Goal: Task Accomplishment & Management: Complete application form

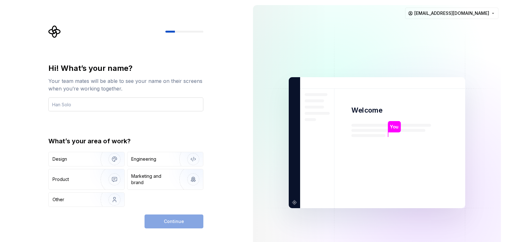
click at [106, 107] on input "text" at bounding box center [125, 104] width 155 height 14
click at [106, 107] on input "[PERSON_NAME]" at bounding box center [125, 104] width 155 height 14
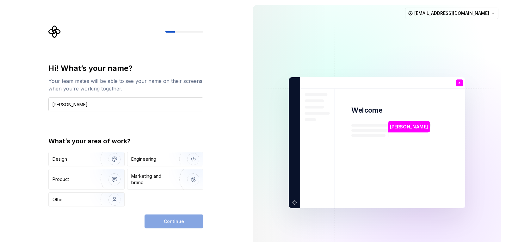
click at [106, 107] on input "[PERSON_NAME]" at bounding box center [125, 104] width 155 height 14
click at [145, 107] on input "[PERSON_NAME]" at bounding box center [125, 104] width 155 height 14
type input "[PERSON_NAME]"
click at [147, 162] on div "Engineering" at bounding box center [165, 159] width 76 height 14
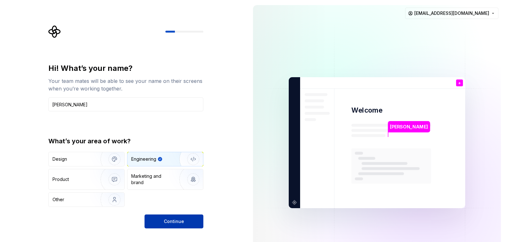
click at [191, 217] on button "Continue" at bounding box center [173, 221] width 59 height 14
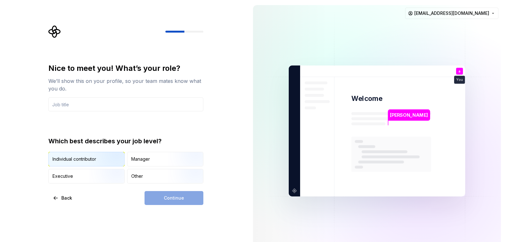
click at [109, 161] on img "button" at bounding box center [109, 167] width 40 height 42
click at [94, 159] on img "button" at bounding box center [109, 167] width 40 height 42
click at [137, 173] on div "Other" at bounding box center [137, 176] width 12 height 6
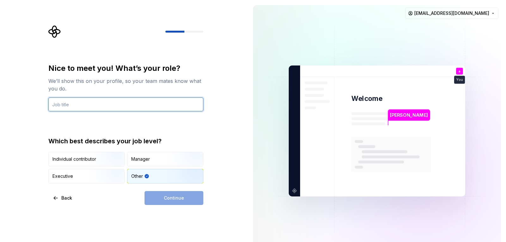
click at [101, 105] on input "text" at bounding box center [125, 104] width 155 height 14
type input "aa"
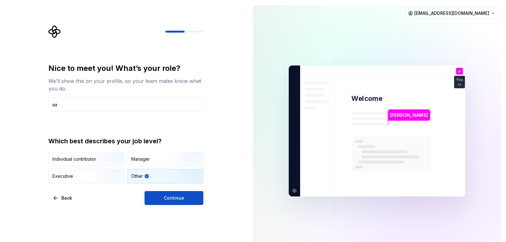
click at [116, 112] on div "Nice to meet you! What’s your role? We’ll show this on your profile, so your te…" at bounding box center [125, 123] width 155 height 120
click at [125, 101] on input "aa" at bounding box center [125, 104] width 155 height 14
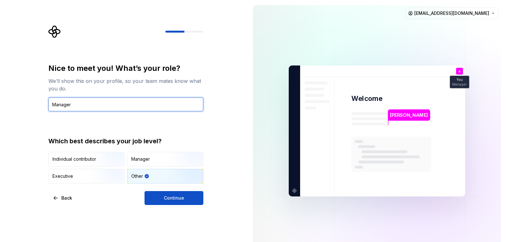
type input "Manager"
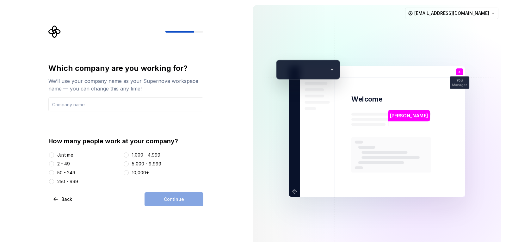
click at [68, 156] on div "Just me" at bounding box center [65, 155] width 16 height 6
click at [54, 156] on button "Just me" at bounding box center [51, 154] width 5 height 5
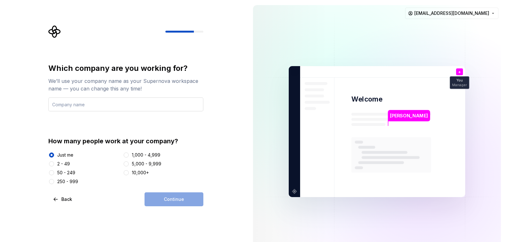
click at [100, 108] on input "text" at bounding box center [125, 104] width 155 height 14
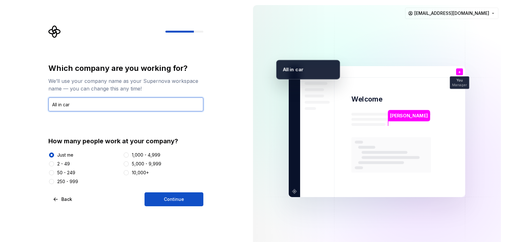
type input "All in car"
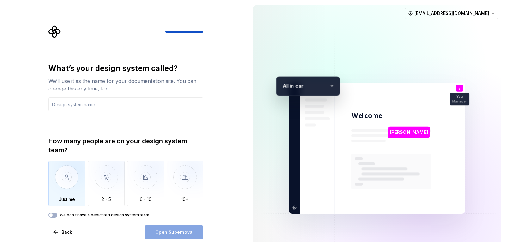
click at [80, 184] on img "button" at bounding box center [66, 182] width 37 height 42
click at [111, 217] on label "We don't have a dedicated design system team" at bounding box center [104, 214] width 89 height 5
click at [57, 217] on button "We don't have a dedicated design system team" at bounding box center [52, 214] width 9 height 5
click at [111, 217] on label "We don't have a dedicated design system team" at bounding box center [104, 214] width 89 height 5
click at [57, 217] on button "We don't have a dedicated design system team" at bounding box center [52, 214] width 9 height 5
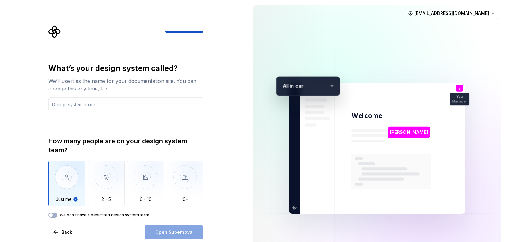
click at [79, 96] on div "What’s your design system called? We’ll use it as the name for your documentati…" at bounding box center [125, 87] width 155 height 48
click at [81, 98] on input "text" at bounding box center [125, 104] width 155 height 14
click at [88, 105] on input "text" at bounding box center [125, 104] width 155 height 14
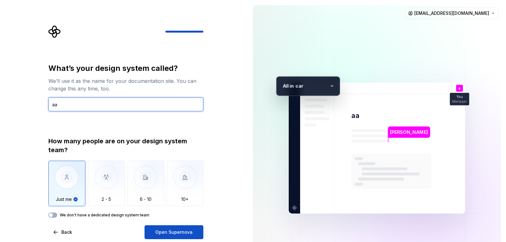
type input "a"
type input "w"
type input "all in car"
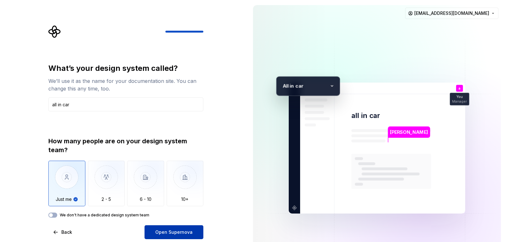
click at [163, 231] on span "Open Supernova" at bounding box center [173, 232] width 37 height 6
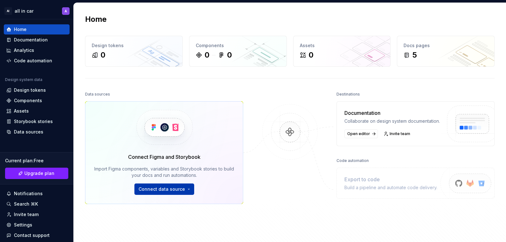
click at [191, 189] on html "AI all in car A Home Documentation Analytics Code automation Design system data…" at bounding box center [253, 121] width 506 height 242
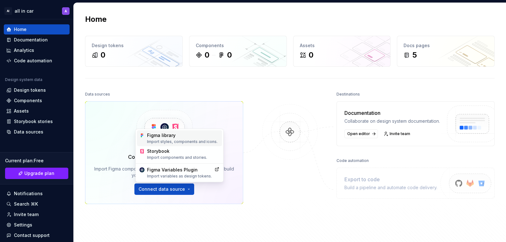
click at [184, 136] on div "Figma library Import styles, components and icons." at bounding box center [183, 138] width 72 height 12
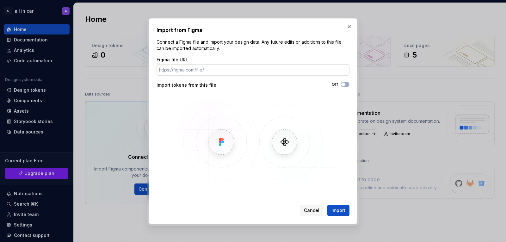
click at [211, 67] on input "Figma file URL" at bounding box center [252, 69] width 193 height 11
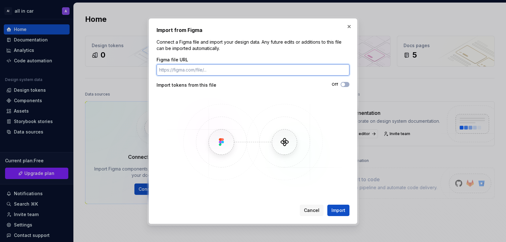
paste input "[URL][DOMAIN_NAME]"
type input "[URL][DOMAIN_NAME]"
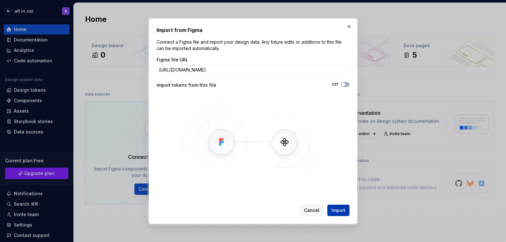
click at [340, 206] on button "Import" at bounding box center [338, 209] width 22 height 11
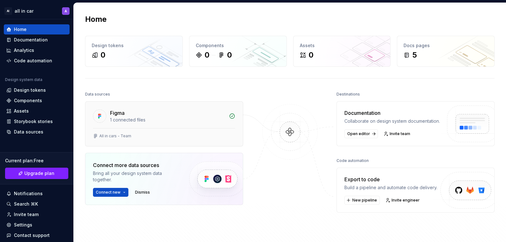
click at [116, 112] on div "Figma" at bounding box center [117, 113] width 15 height 8
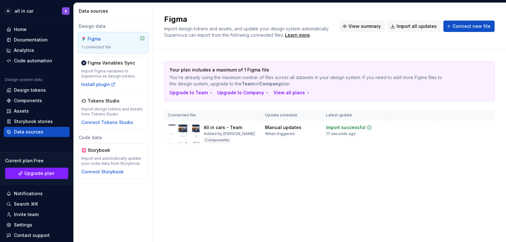
click at [366, 25] on span "View summary" at bounding box center [364, 26] width 32 height 6
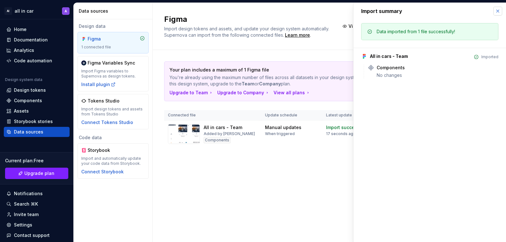
click at [500, 9] on button "button" at bounding box center [497, 11] width 9 height 9
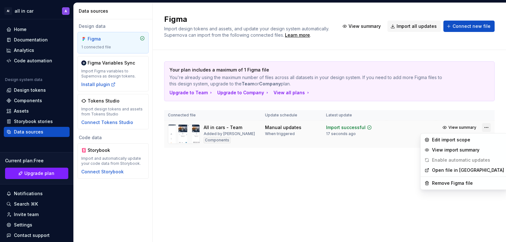
click at [484, 128] on html "AI all in car A Home Documentation Analytics Code automation Design system data…" at bounding box center [253, 121] width 506 height 242
click at [270, 119] on html "AI all in car A Home Documentation Analytics Code automation Design system data…" at bounding box center [253, 121] width 506 height 242
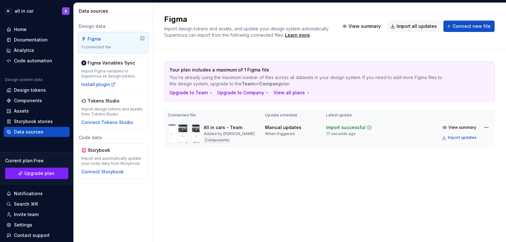
click at [193, 131] on img at bounding box center [184, 134] width 32 height 20
click at [449, 129] on span "View summary" at bounding box center [462, 127] width 28 height 5
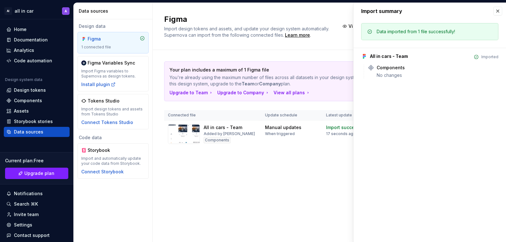
click at [497, 15] on div "Import summary" at bounding box center [429, 11] width 152 height 16
click at [498, 13] on button "button" at bounding box center [497, 11] width 9 height 9
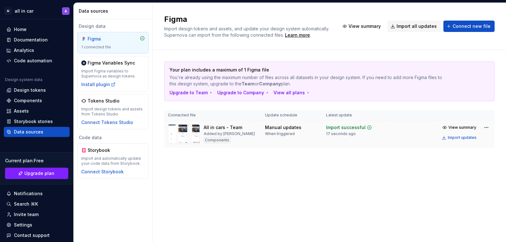
click at [218, 142] on div "Components" at bounding box center [217, 140] width 27 height 6
click at [269, 145] on td "Manual updates When triggered" at bounding box center [291, 133] width 61 height 27
click at [44, 88] on div "Design tokens" at bounding box center [30, 90] width 32 height 6
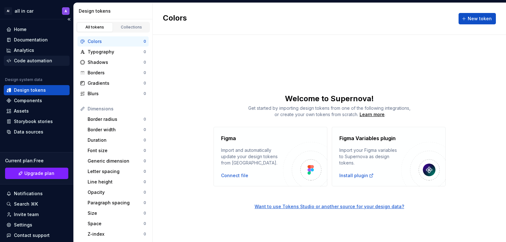
click at [26, 57] on div "Code automation" at bounding box center [37, 61] width 66 height 10
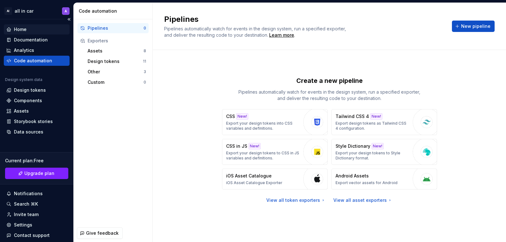
click at [26, 30] on div "Home" at bounding box center [20, 29] width 13 height 6
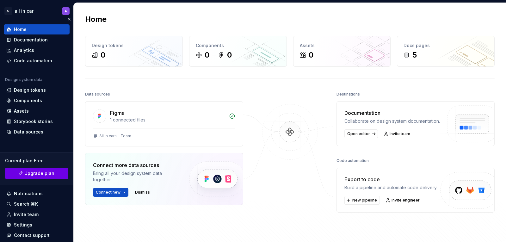
click at [56, 169] on link "Upgrade plan" at bounding box center [36, 173] width 63 height 11
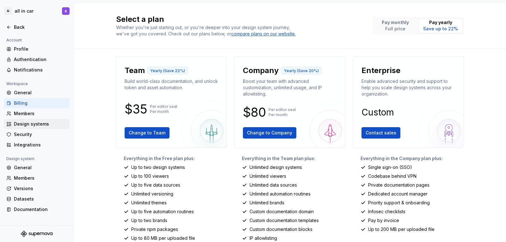
click at [36, 123] on div "Design systems" at bounding box center [40, 124] width 53 height 6
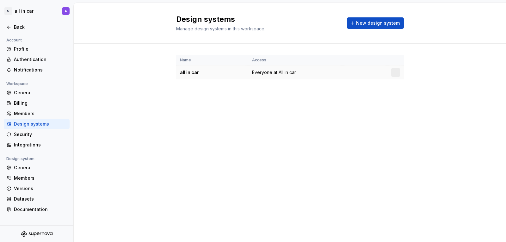
click at [192, 72] on div "all in car" at bounding box center [212, 72] width 64 height 6
drag, startPoint x: 277, startPoint y: 73, endPoint x: 265, endPoint y: 72, distance: 12.0
click at [265, 72] on span "Everyone at All in car" at bounding box center [274, 72] width 44 height 6
click at [400, 72] on html "AI all in car A Back Account Profile Authentication Notifications Workspace Gen…" at bounding box center [253, 121] width 506 height 242
click at [28, 199] on html "AI all in car A Back Account Profile Authentication Notifications Workspace Gen…" at bounding box center [253, 121] width 506 height 242
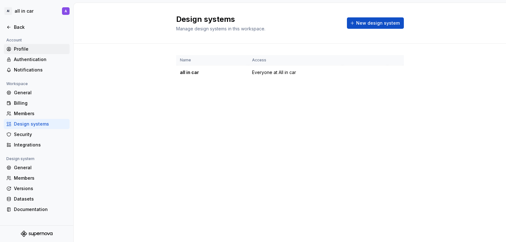
click at [24, 47] on div "Profile" at bounding box center [40, 49] width 53 height 6
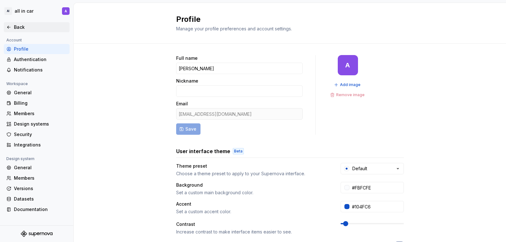
click at [19, 26] on div "Back" at bounding box center [40, 27] width 53 height 6
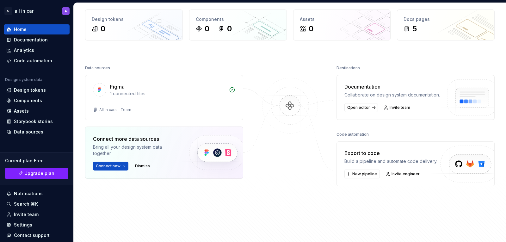
scroll to position [85, 0]
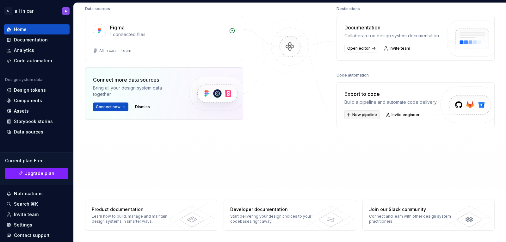
click at [358, 117] on span "New pipeline" at bounding box center [364, 114] width 25 height 5
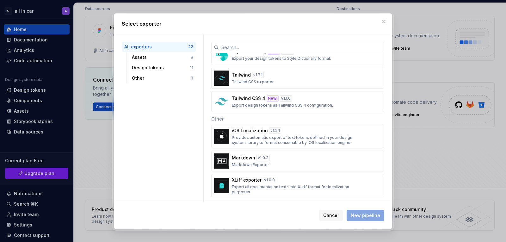
scroll to position [412, 0]
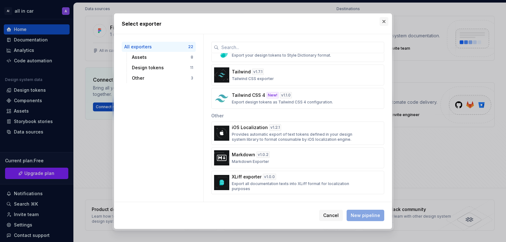
click at [381, 21] on button "button" at bounding box center [383, 21] width 9 height 9
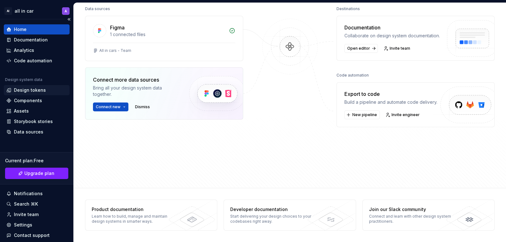
click at [39, 93] on div "Design tokens" at bounding box center [30, 90] width 32 height 6
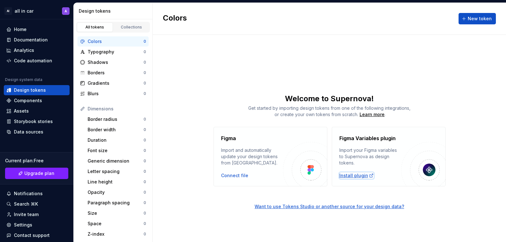
click at [357, 177] on div "Install plugin" at bounding box center [356, 175] width 34 height 6
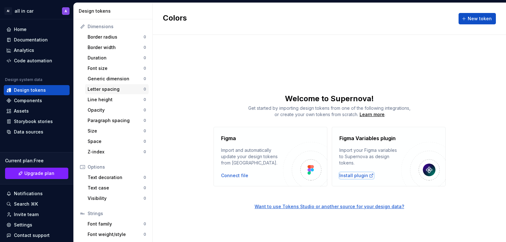
scroll to position [104, 0]
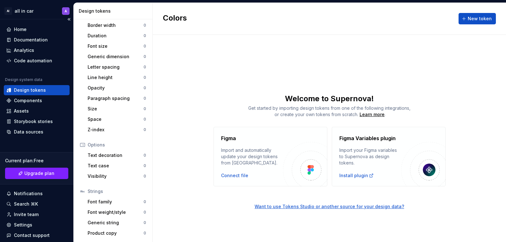
click at [47, 95] on div "Design tokens" at bounding box center [37, 90] width 66 height 10
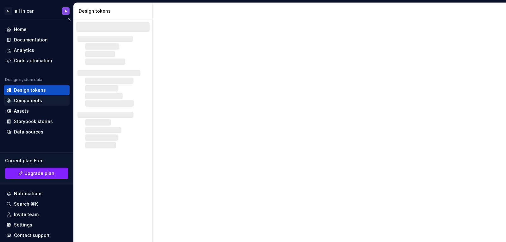
click at [45, 96] on div "Components" at bounding box center [37, 100] width 66 height 10
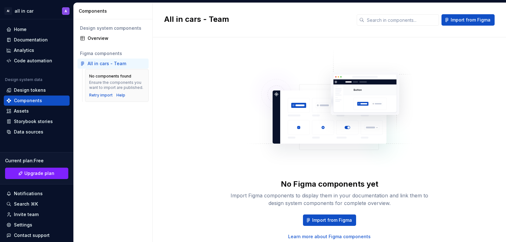
click at [103, 63] on div "All in cars - Team" at bounding box center [107, 63] width 39 height 6
click at [116, 64] on div "All in cars - Team" at bounding box center [107, 63] width 39 height 6
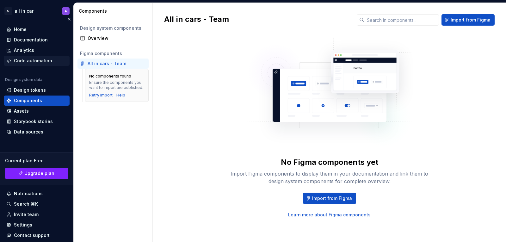
click at [39, 61] on div "Code automation" at bounding box center [33, 61] width 38 height 6
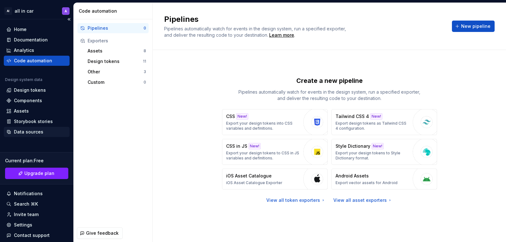
click at [38, 133] on div "Data sources" at bounding box center [28, 132] width 29 height 6
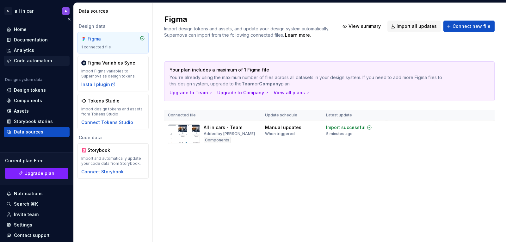
click at [38, 62] on div "Code automation" at bounding box center [33, 61] width 38 height 6
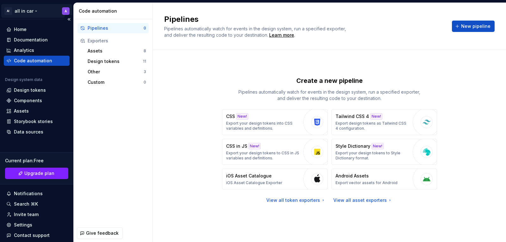
click at [22, 6] on html "AI all in car A Home Documentation Analytics Code automation Design system data…" at bounding box center [253, 121] width 506 height 242
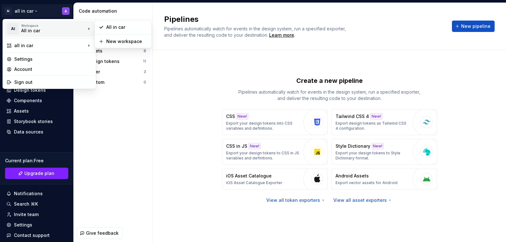
click at [21, 25] on div "Workspace" at bounding box center [53, 26] width 64 height 4
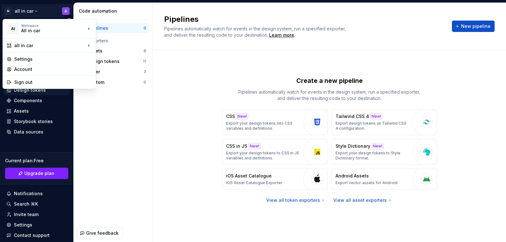
click at [31, 89] on html "AI all in car A Home Documentation Analytics Code automation Design system data…" at bounding box center [253, 121] width 506 height 242
